Goal: Task Accomplishment & Management: Use online tool/utility

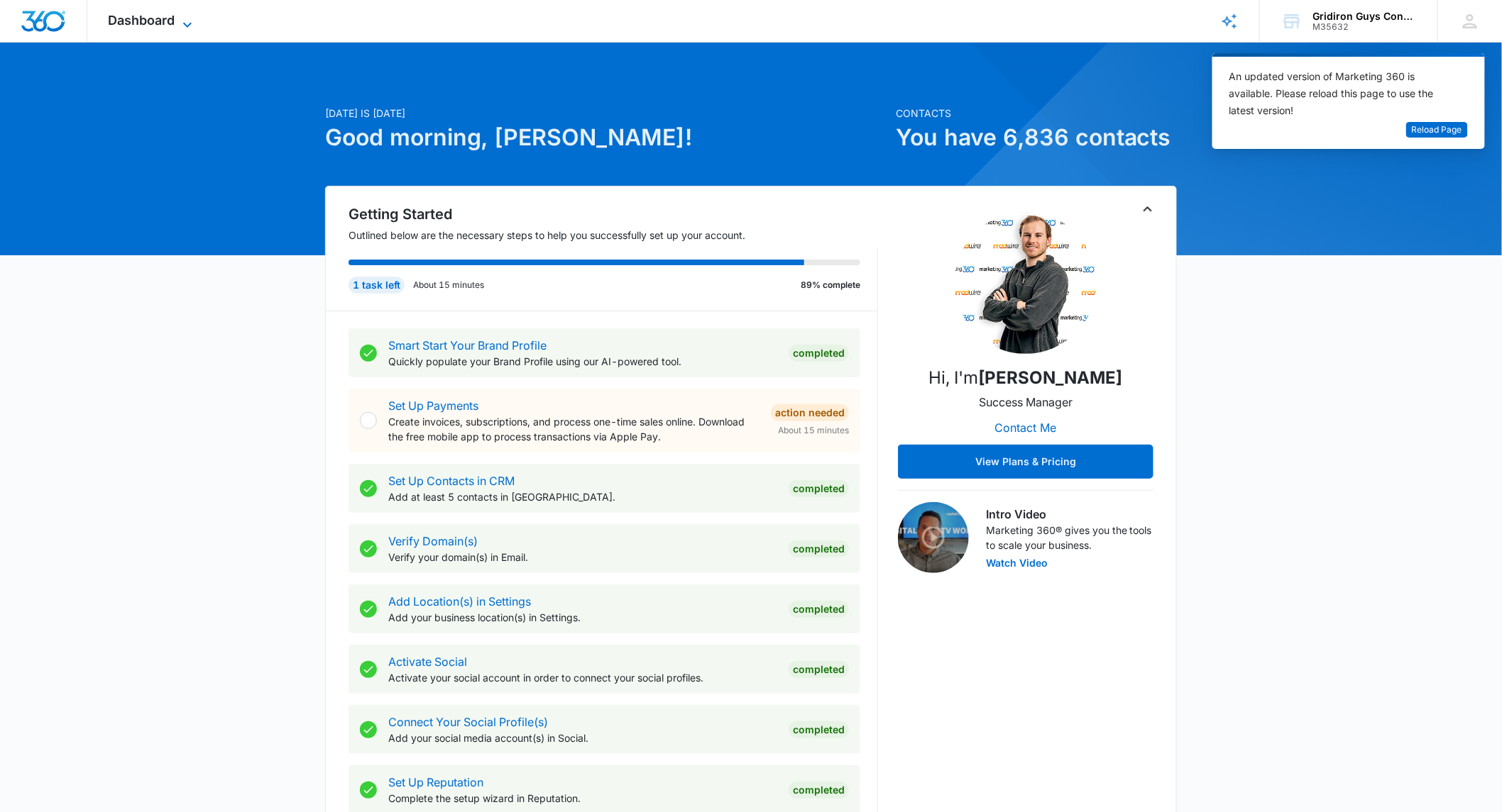
click at [144, 17] on span "Dashboard" at bounding box center [142, 20] width 66 height 15
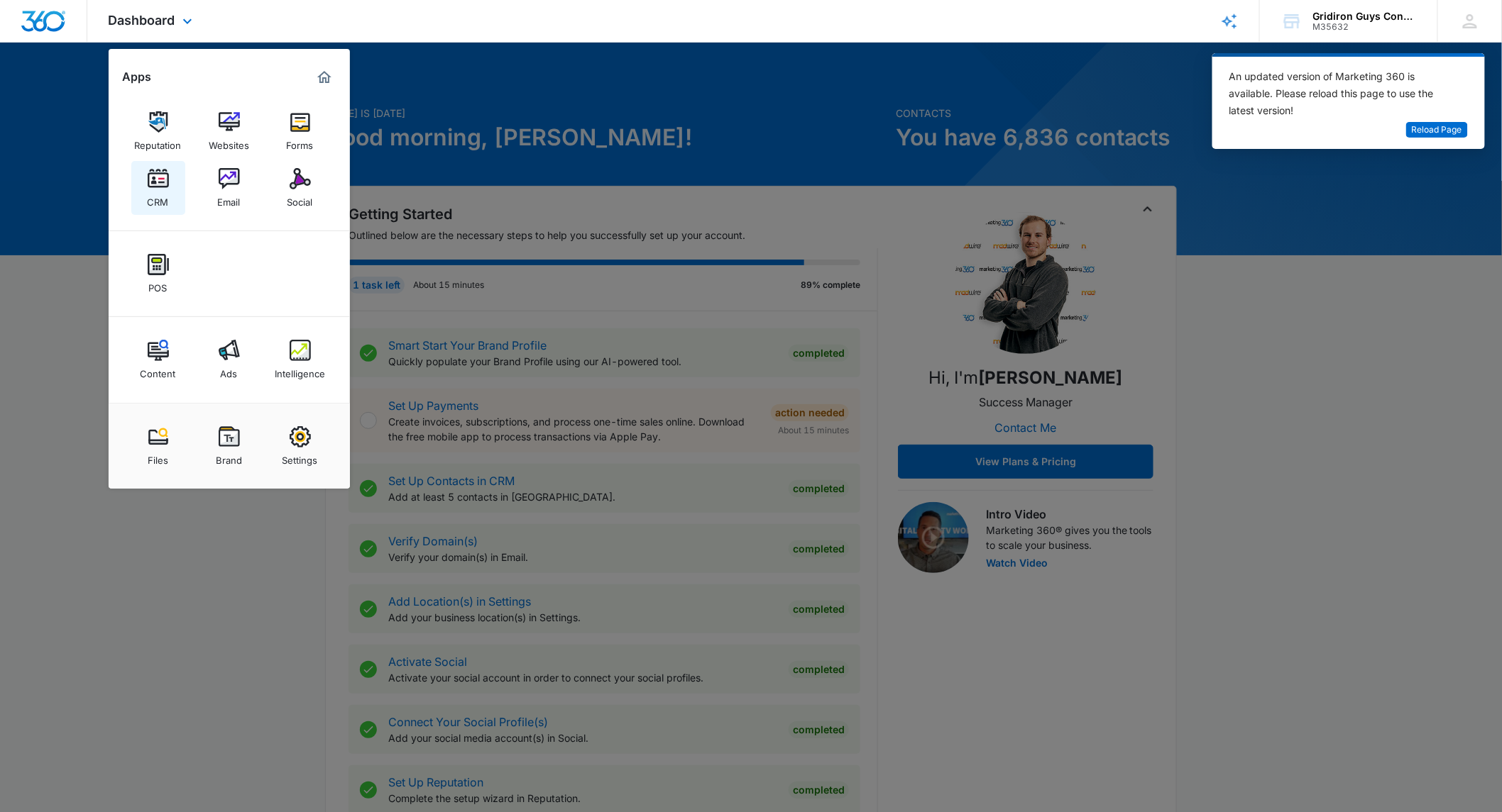
click at [160, 186] on img at bounding box center [158, 178] width 21 height 21
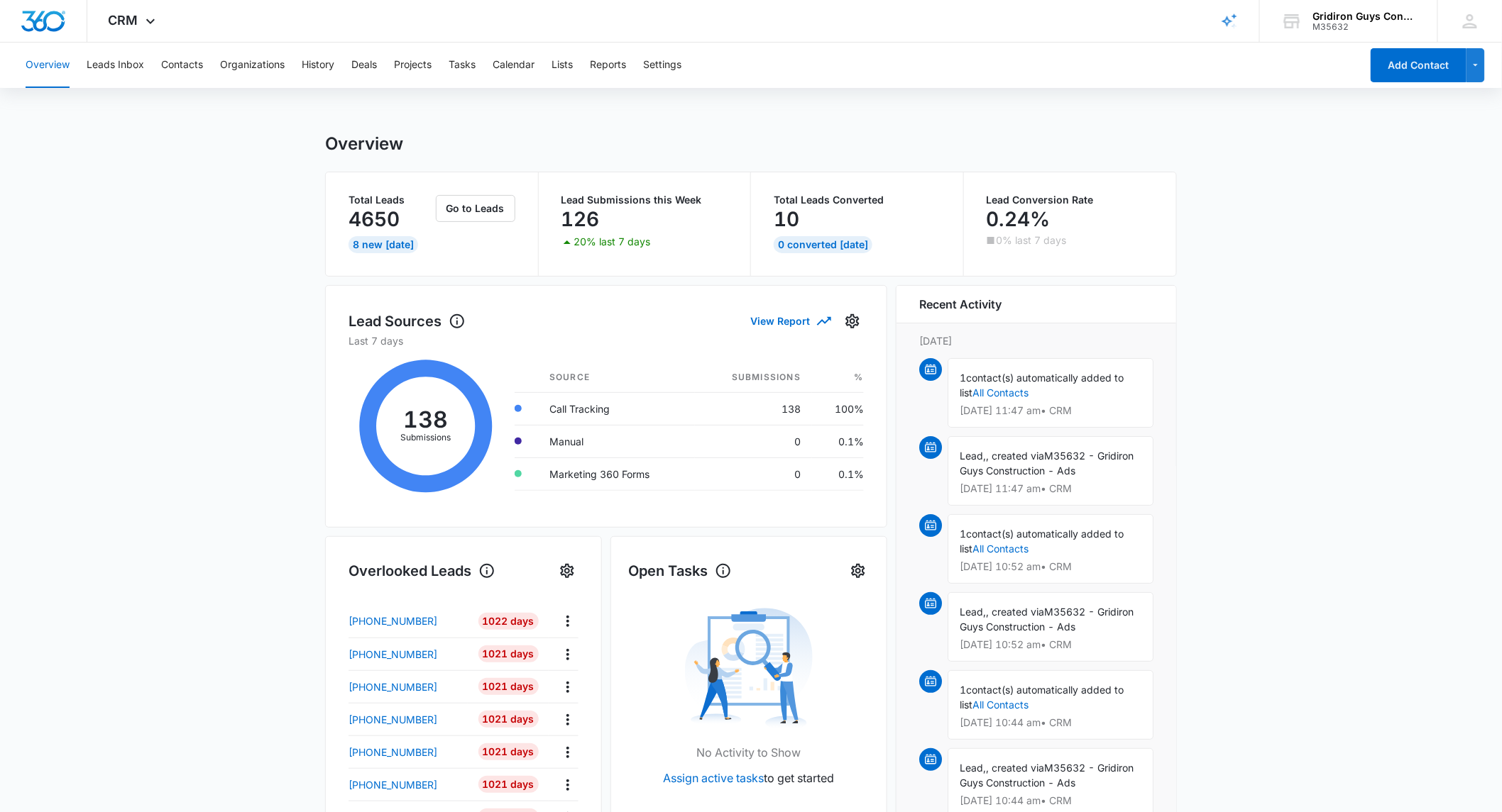
click at [209, 372] on main "Overview Total Leads 4650 8 New [DATE] Go to Leads Lead Submissions this Week 1…" at bounding box center [751, 679] width 1502 height 1092
click at [112, 65] on button "Leads Inbox" at bounding box center [116, 65] width 58 height 46
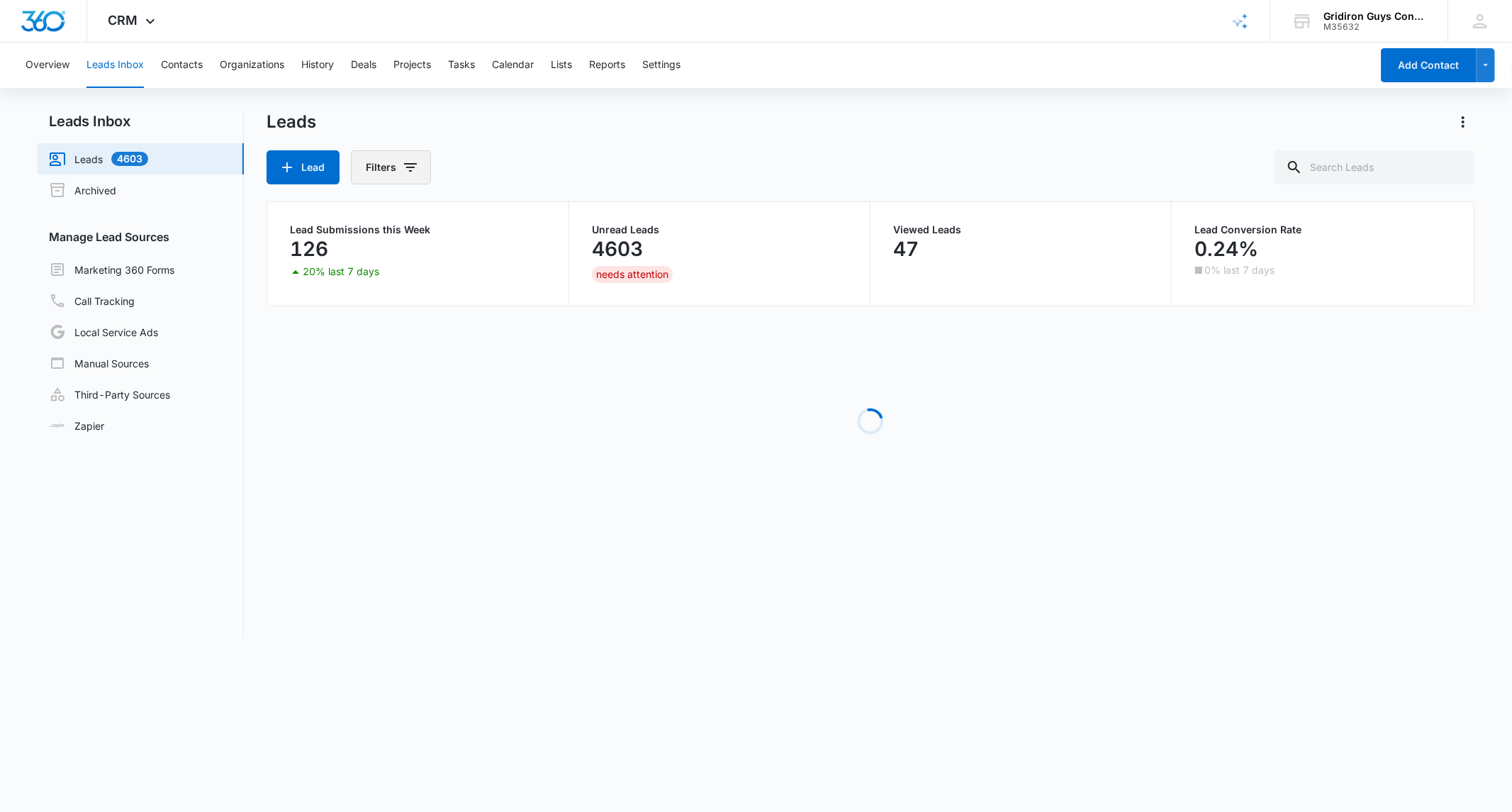
click at [388, 166] on button "Filters" at bounding box center [391, 167] width 80 height 34
click at [451, 366] on div "Custom Filters" at bounding box center [451, 366] width 163 height 22
click at [520, 365] on icon "Show Custom Filters filters" at bounding box center [521, 367] width 4 height 7
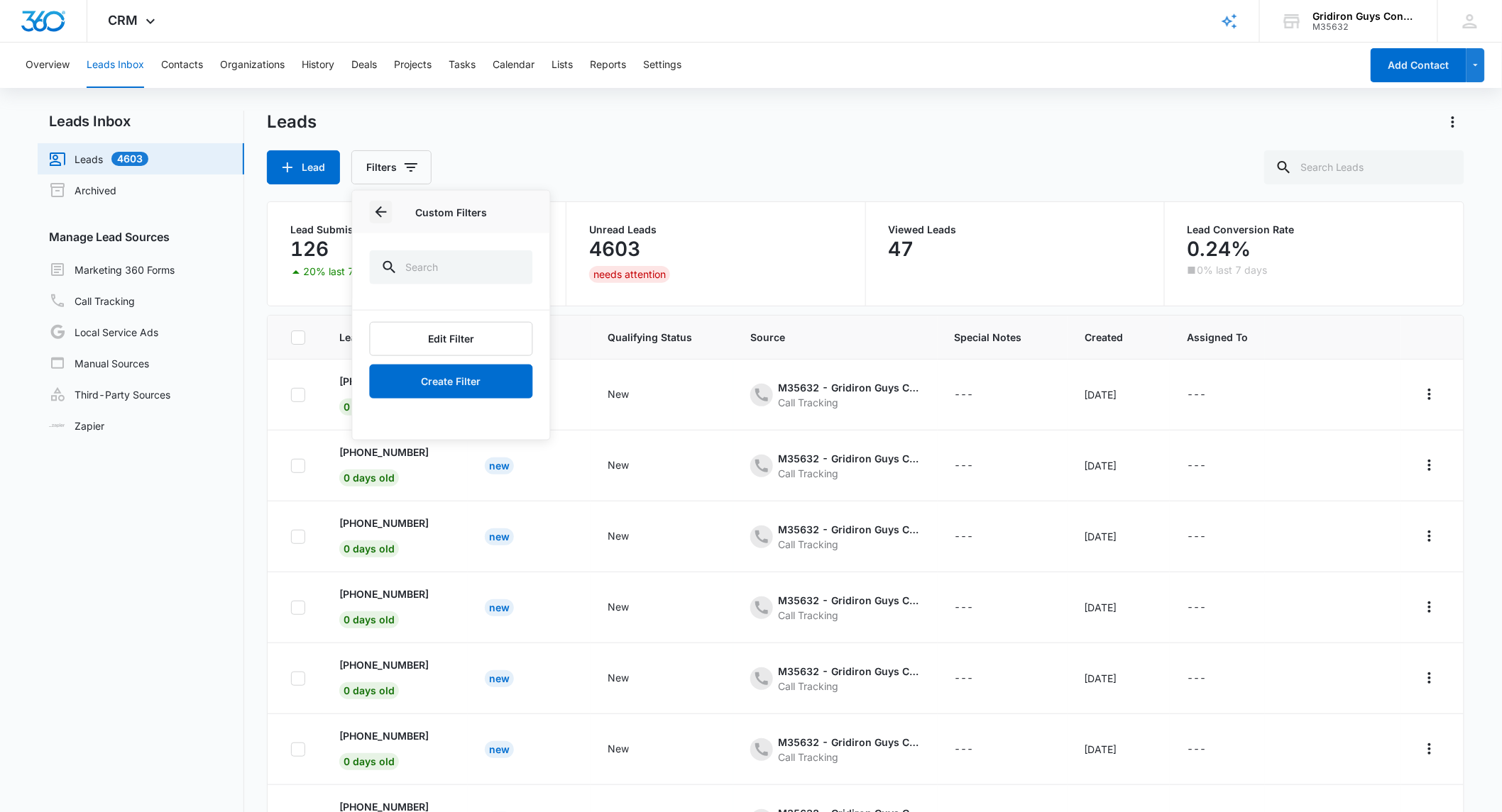
click at [381, 210] on icon "Back" at bounding box center [382, 212] width 17 height 17
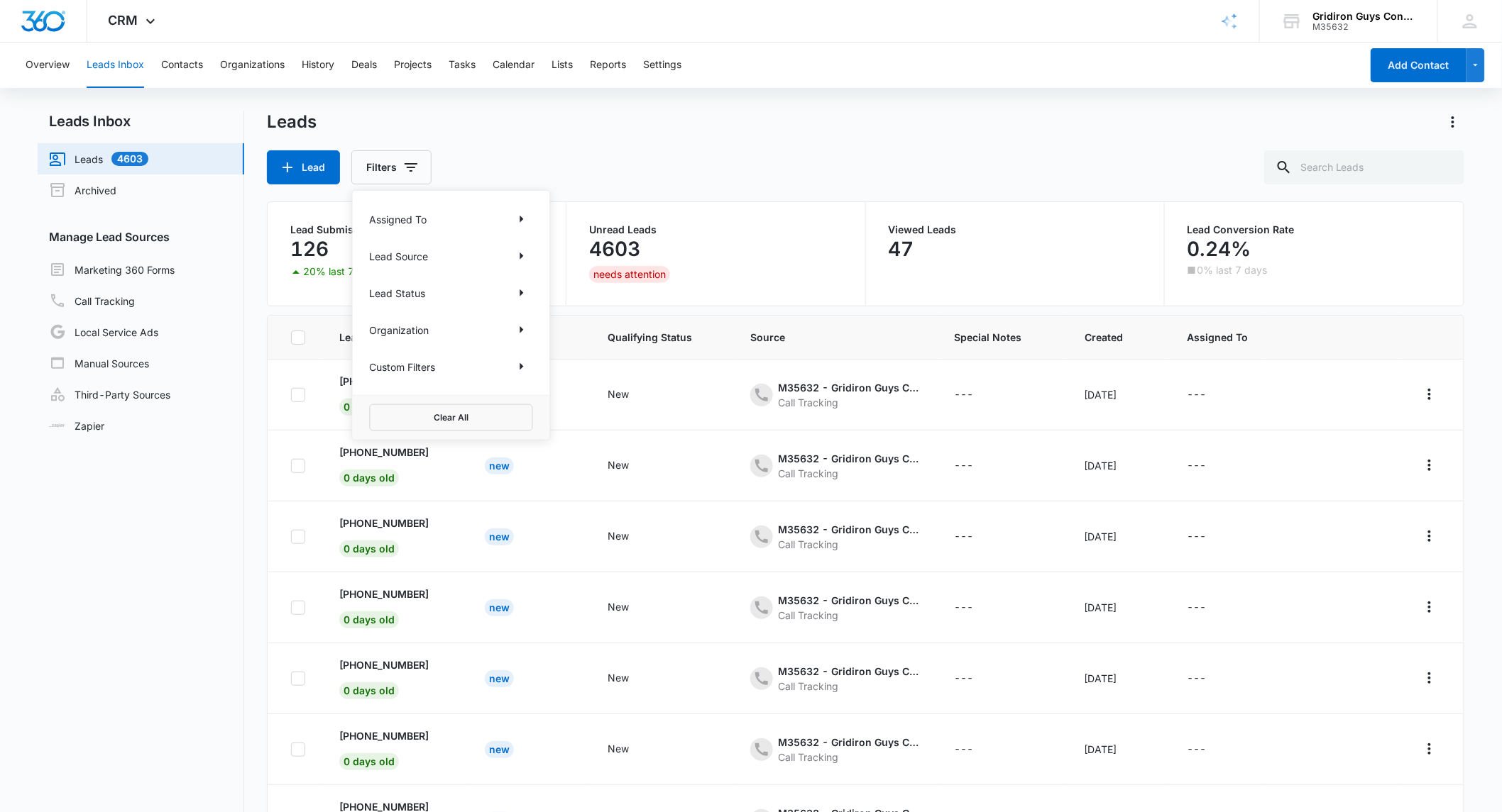
click at [535, 118] on div "Leads" at bounding box center [865, 121] width 1197 height 22
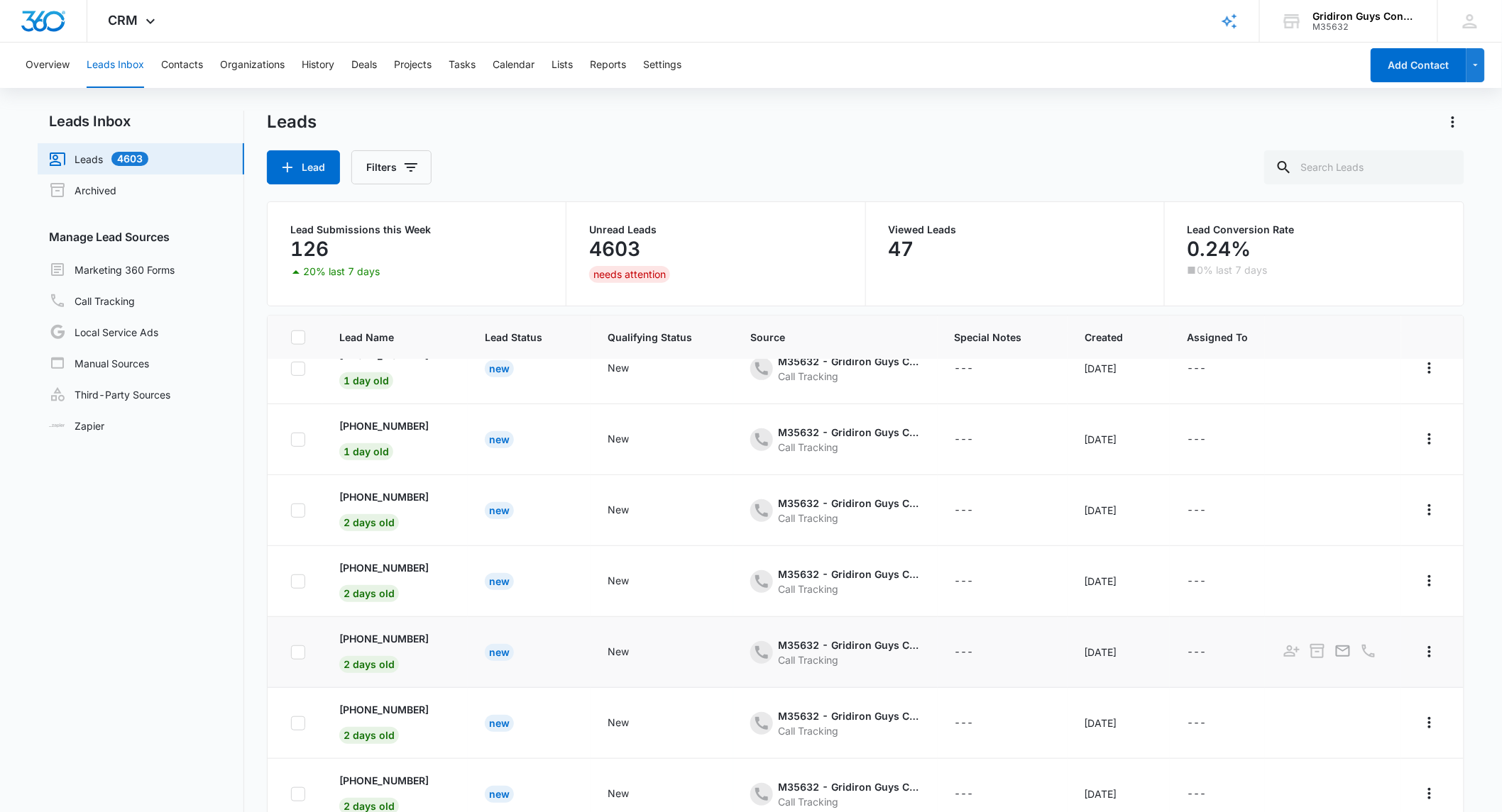
scroll to position [709, 0]
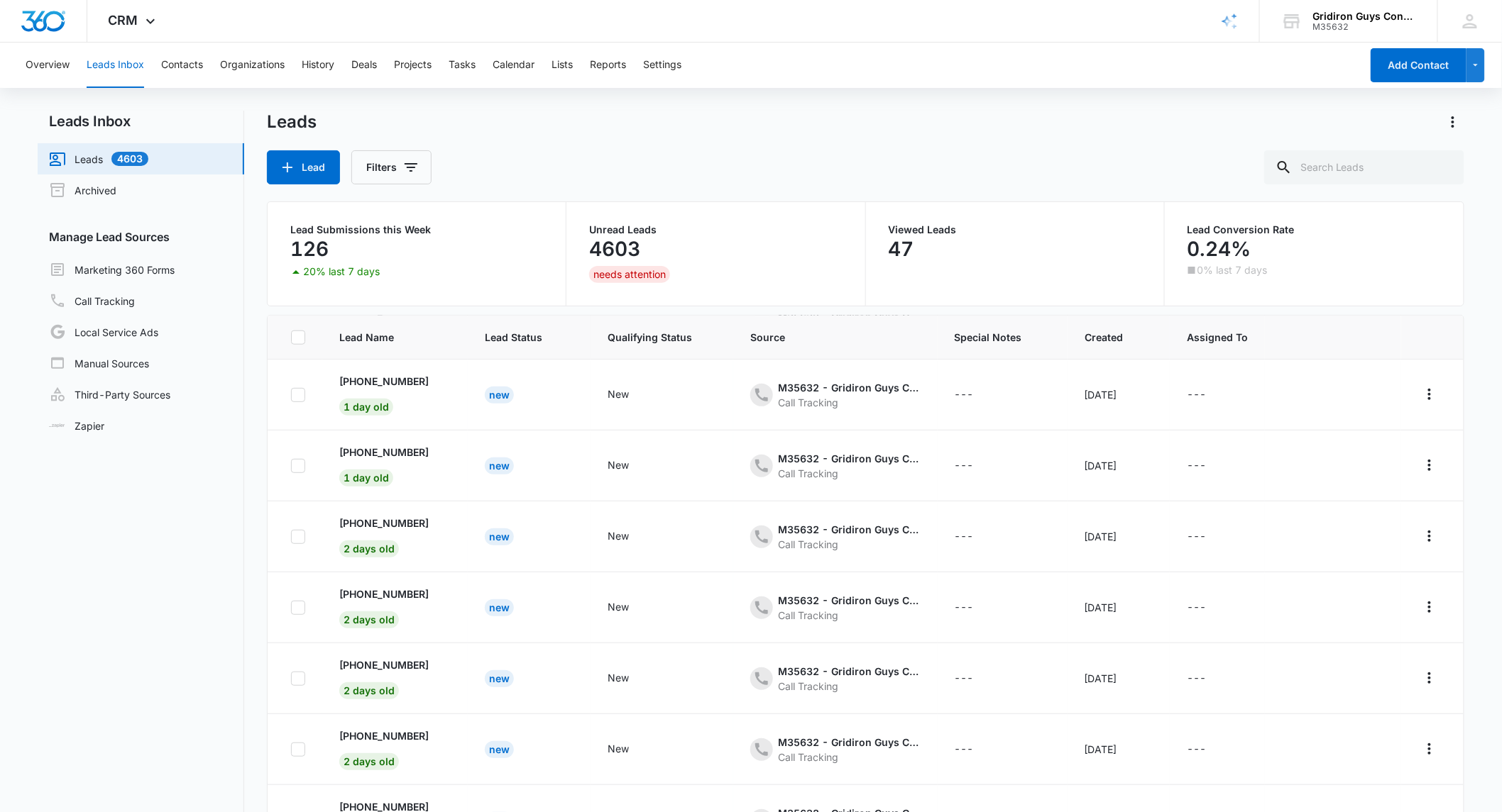
click at [1045, 158] on div "Lead Filters" at bounding box center [865, 167] width 1197 height 34
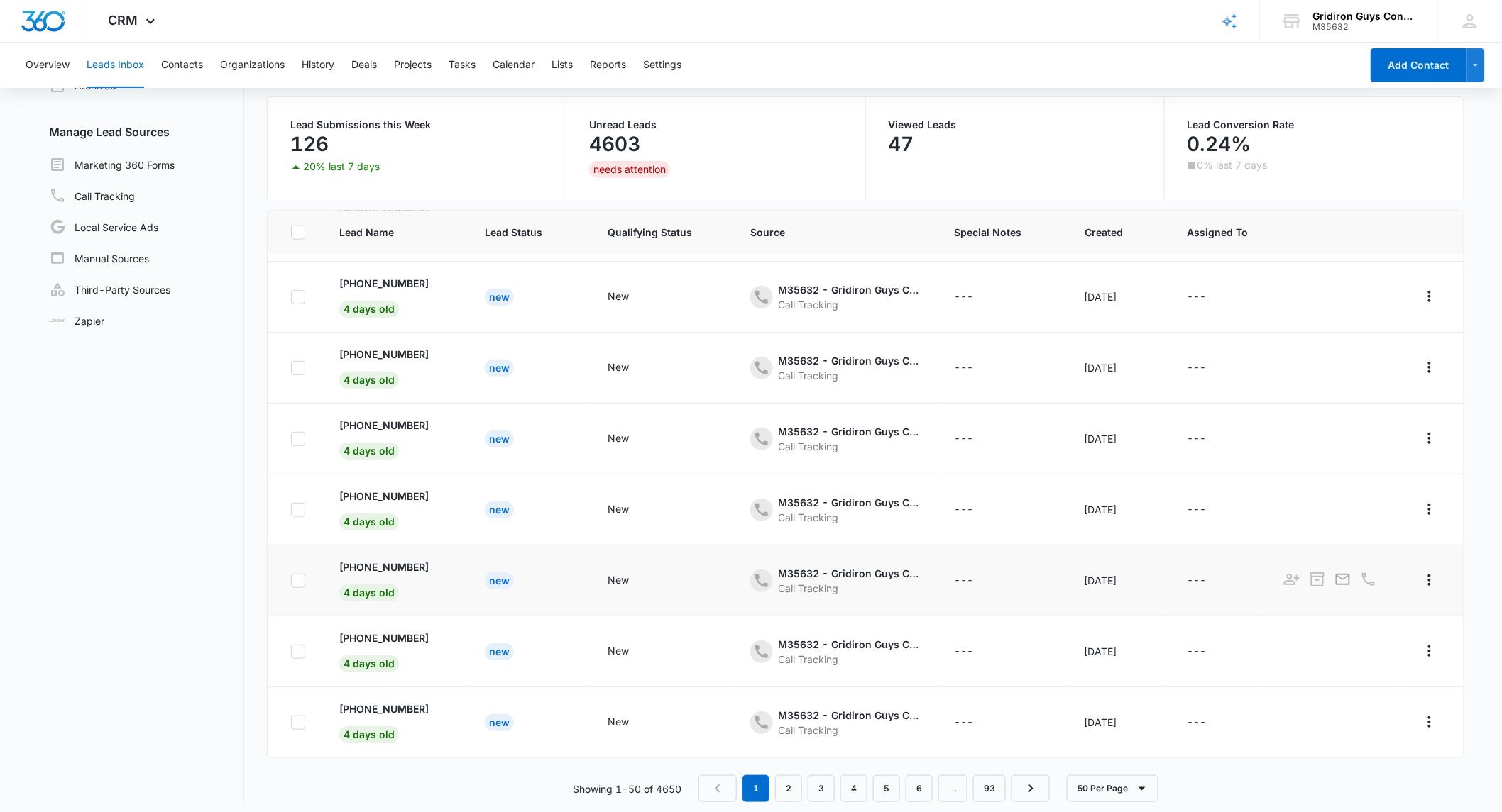
scroll to position [111, 0]
